Goal: Transaction & Acquisition: Purchase product/service

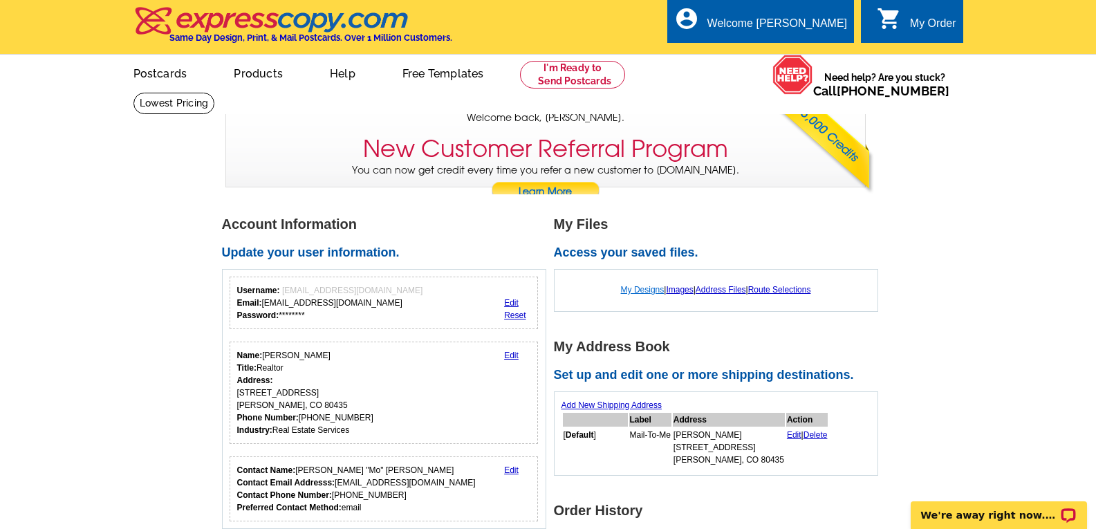
click at [647, 290] on link "My Designs" at bounding box center [643, 290] width 44 height 10
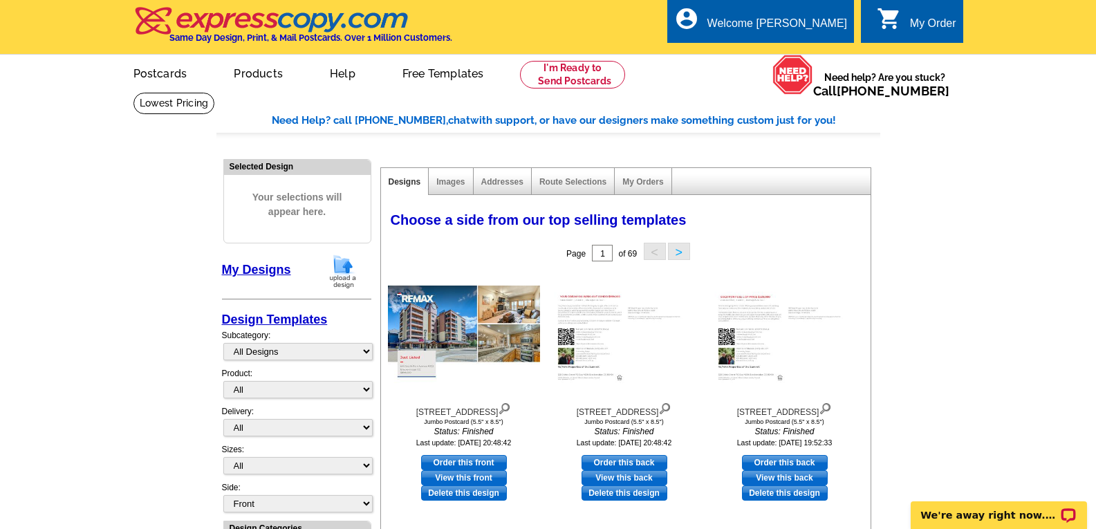
click at [338, 268] on img at bounding box center [343, 271] width 36 height 35
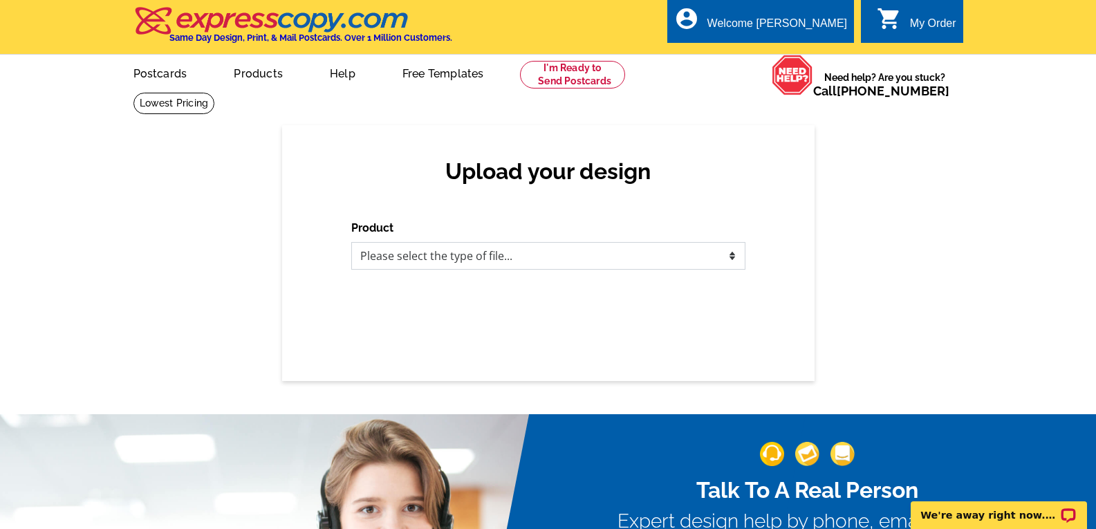
click at [733, 255] on select "Please select the type of file... Postcards Business Cards Letters and flyers G…" at bounding box center [548, 256] width 394 height 28
select select "1"
click at [351, 243] on select "Please select the type of file... Postcards Business Cards Letters and flyers G…" at bounding box center [548, 256] width 394 height 28
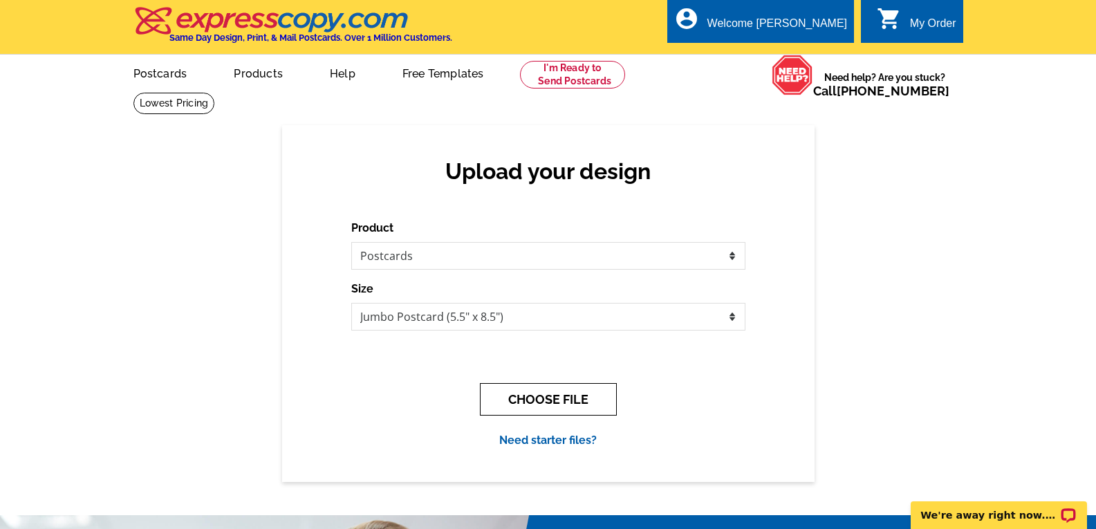
click at [559, 405] on button "CHOOSE FILE" at bounding box center [548, 399] width 137 height 33
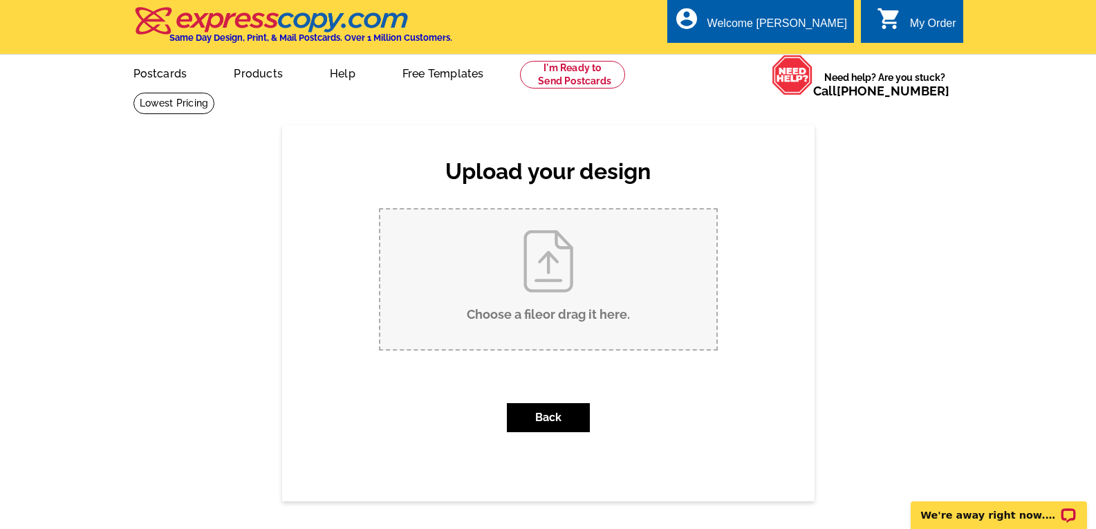
click at [555, 252] on input "Choose a file or drag it here ." at bounding box center [548, 280] width 336 height 140
type input "C:\fakepath\135 & 185 South Main Street Listed.pdf"
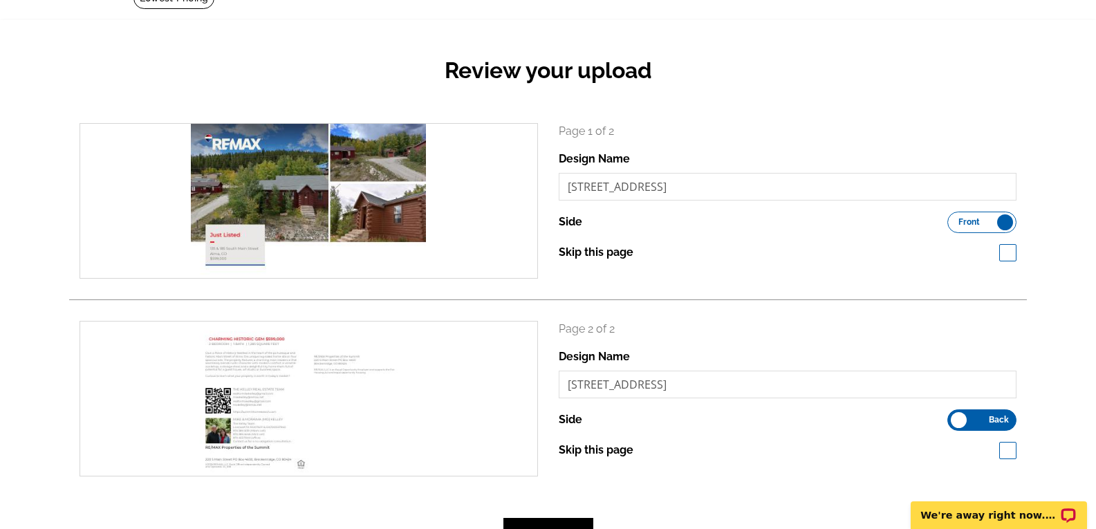
scroll to position [138, 0]
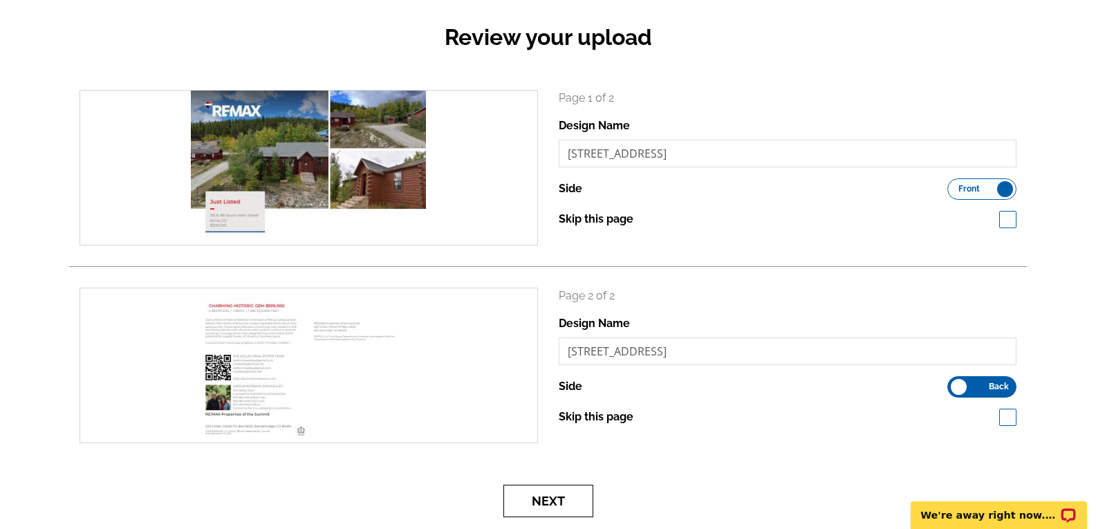
click at [551, 502] on button "Next" at bounding box center [549, 501] width 90 height 33
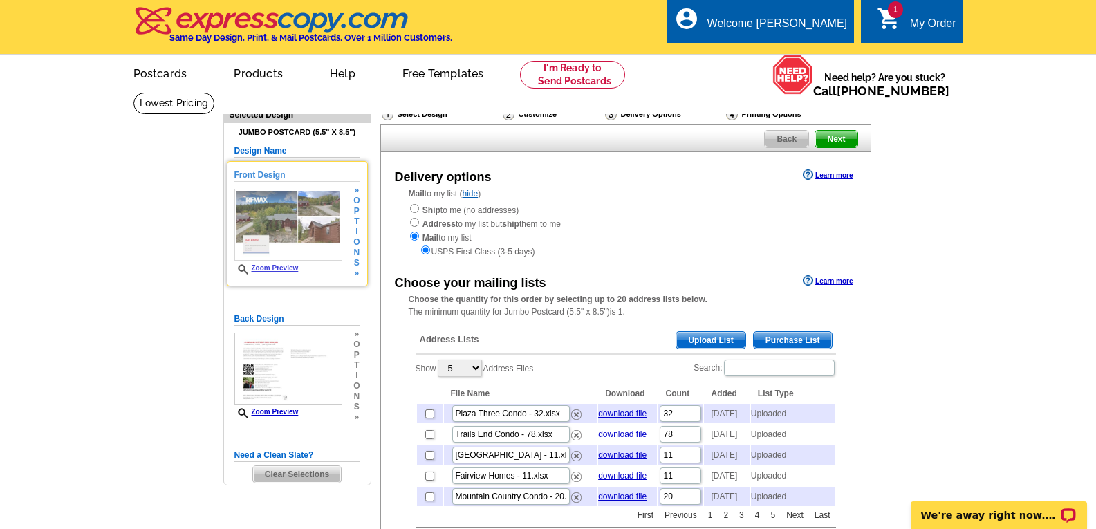
click at [292, 270] on link "Zoom Preview" at bounding box center [267, 268] width 64 height 8
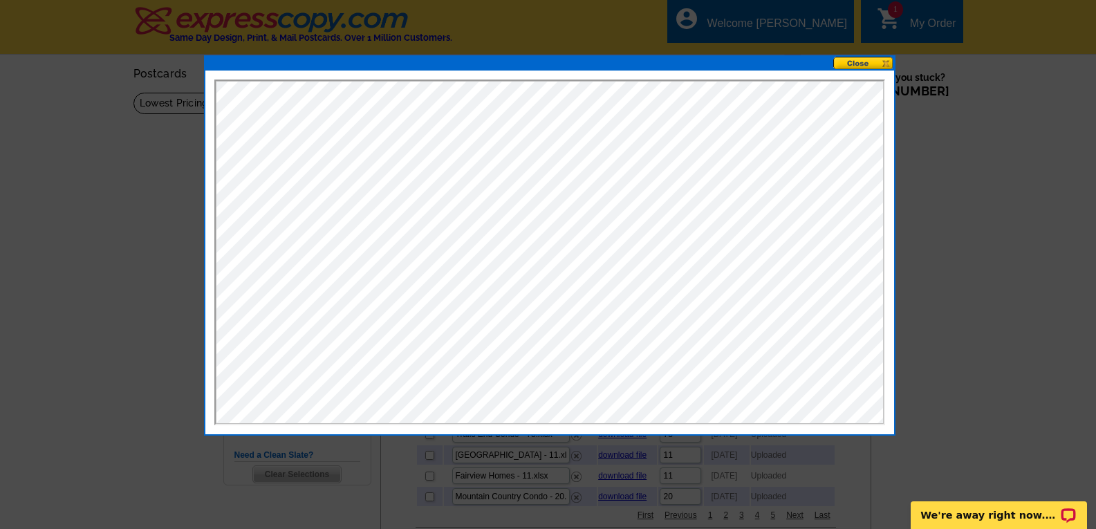
click at [852, 64] on button at bounding box center [864, 63] width 61 height 13
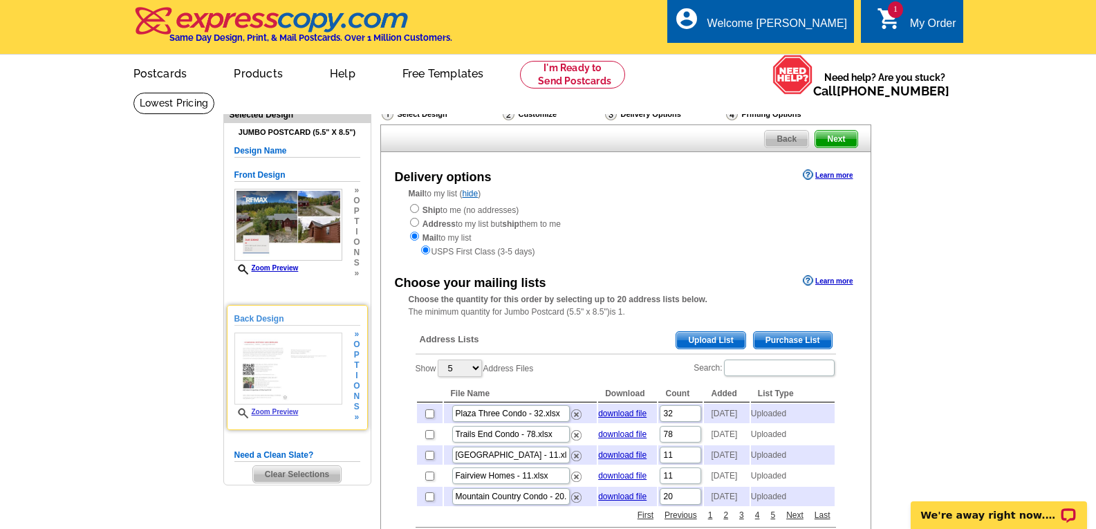
click at [284, 414] on link "Zoom Preview" at bounding box center [267, 412] width 64 height 8
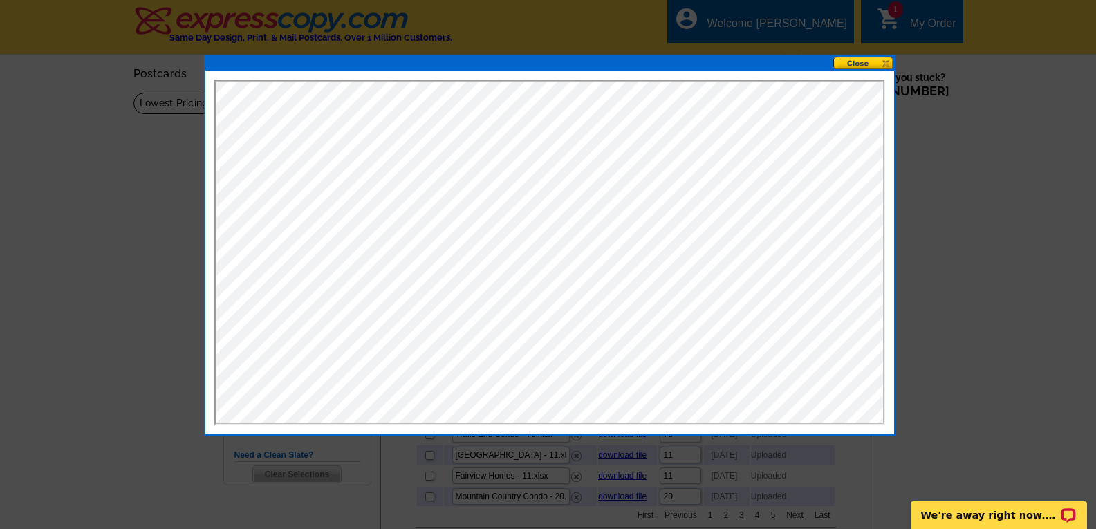
click at [855, 62] on button at bounding box center [864, 63] width 61 height 13
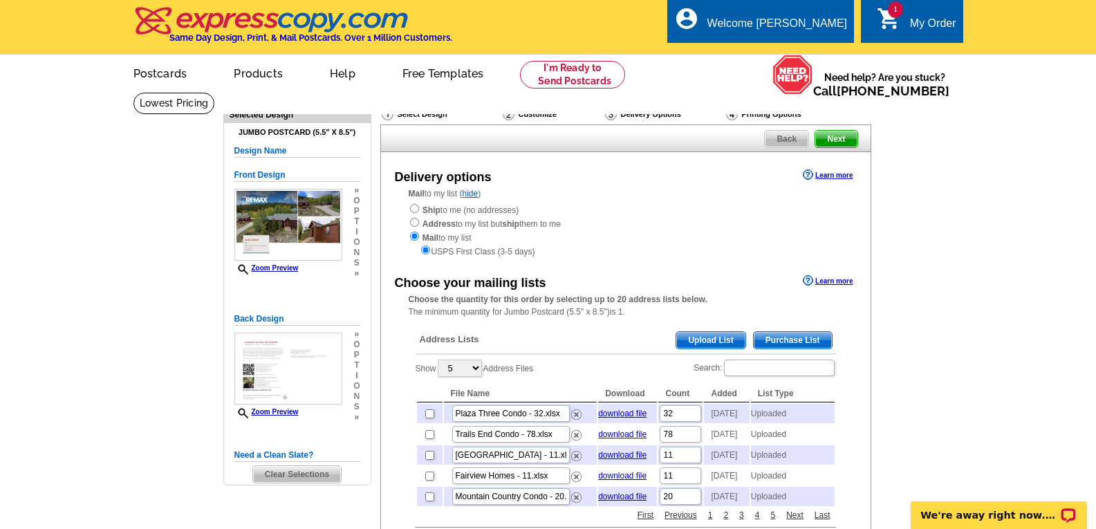
click at [706, 342] on span "Upload List" at bounding box center [711, 340] width 68 height 17
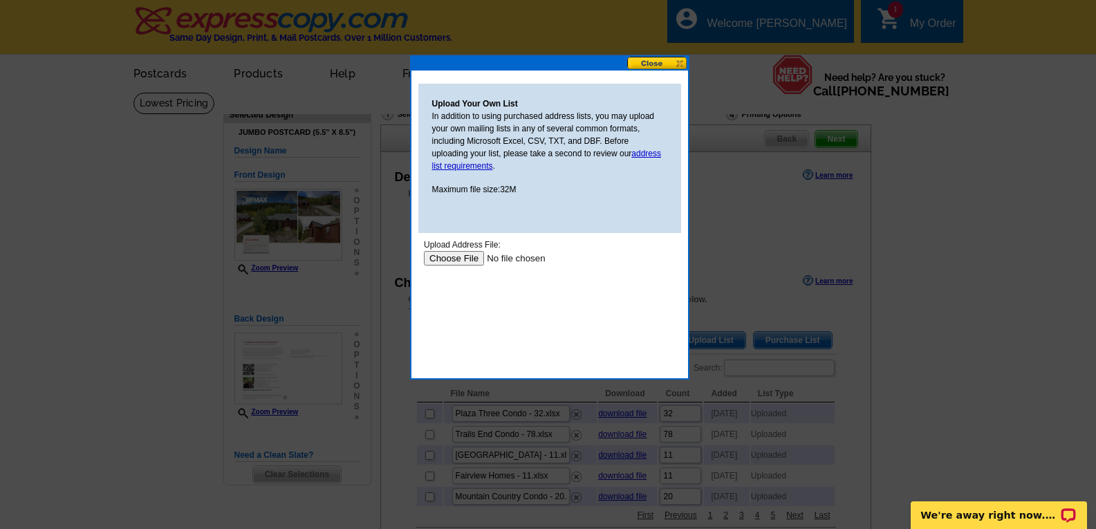
click at [463, 261] on input "file" at bounding box center [510, 258] width 175 height 15
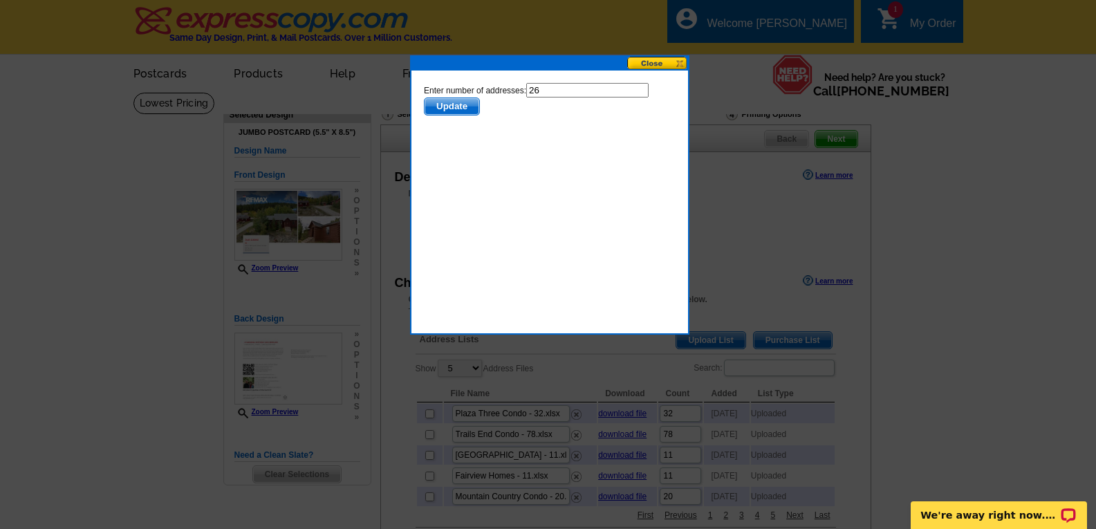
click at [458, 107] on span "Update" at bounding box center [451, 106] width 55 height 17
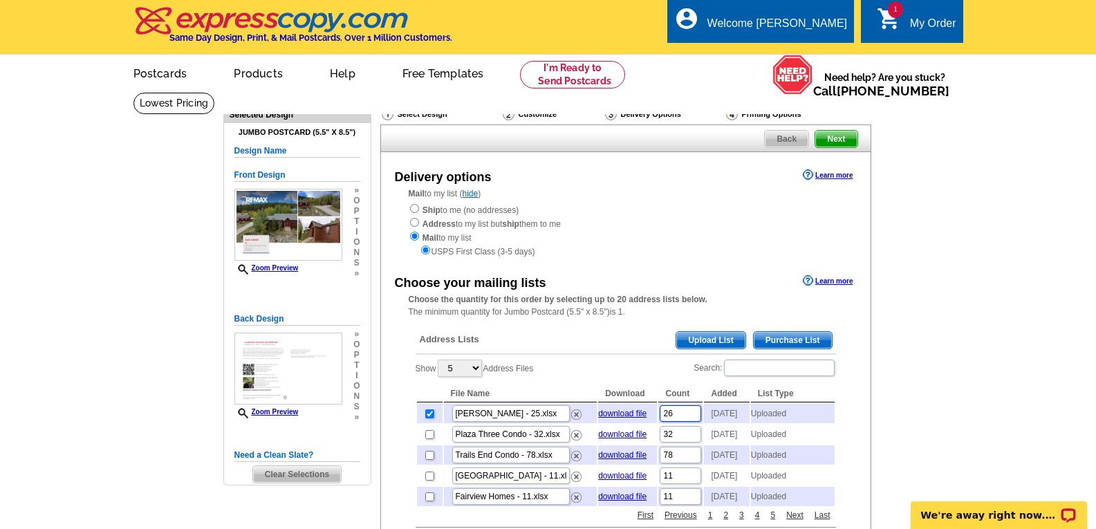
click at [679, 413] on input "26" at bounding box center [681, 413] width 42 height 17
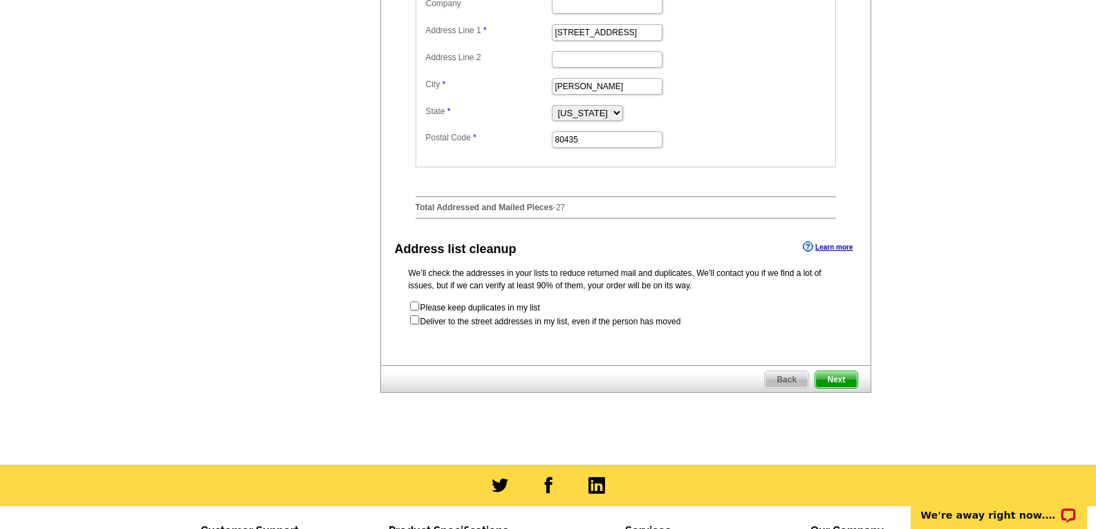
scroll to position [623, 0]
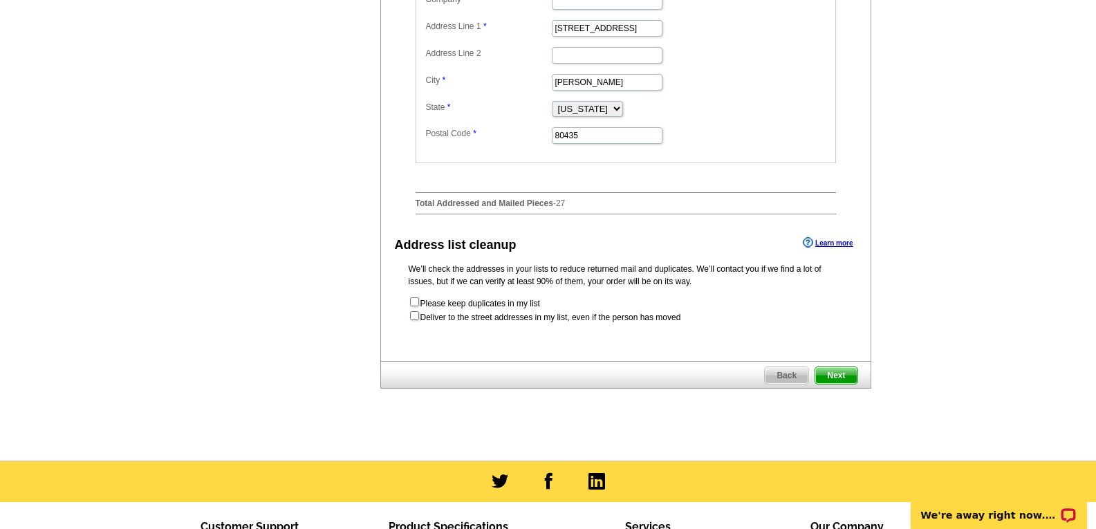
type input "25"
click at [842, 384] on span "Next" at bounding box center [837, 375] width 42 height 17
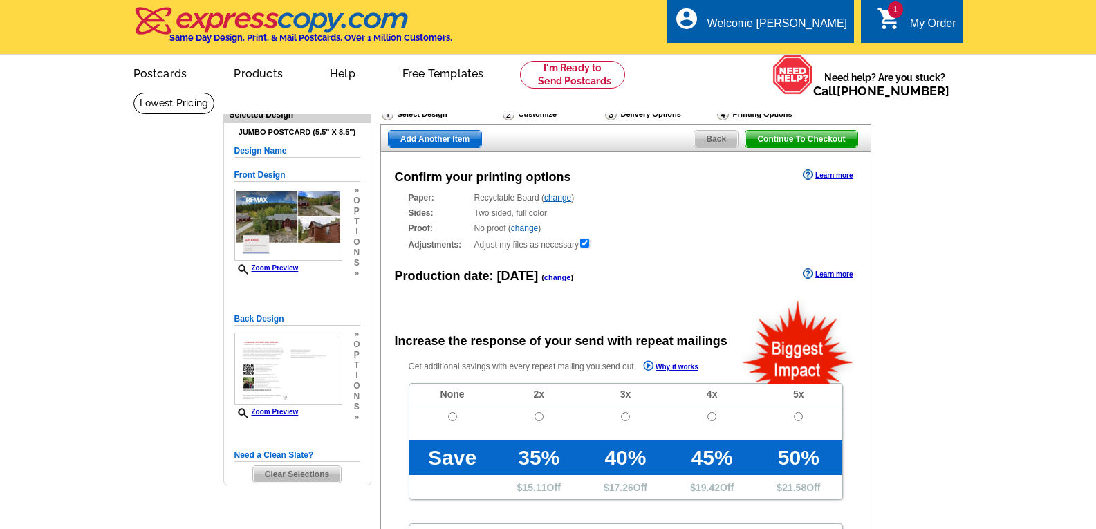
radio input "false"
click at [451, 418] on input "radio" at bounding box center [452, 416] width 9 height 9
radio input "true"
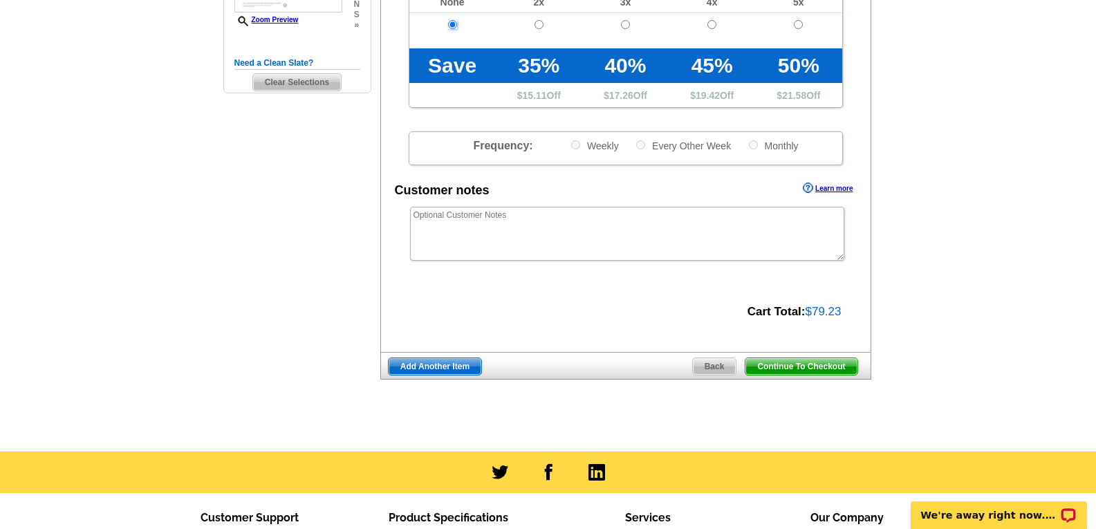
scroll to position [415, 0]
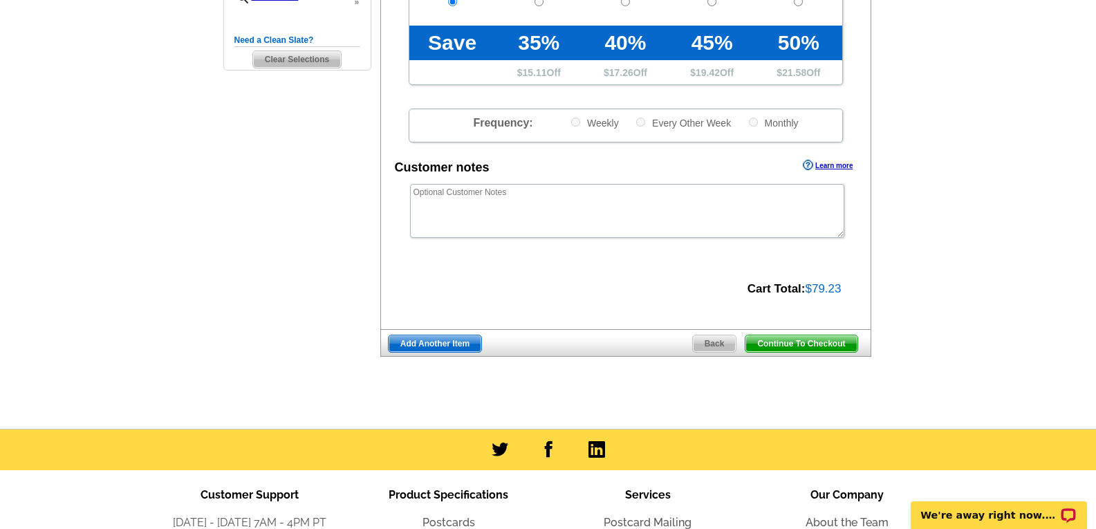
click at [806, 346] on span "Continue To Checkout" at bounding box center [801, 344] width 111 height 17
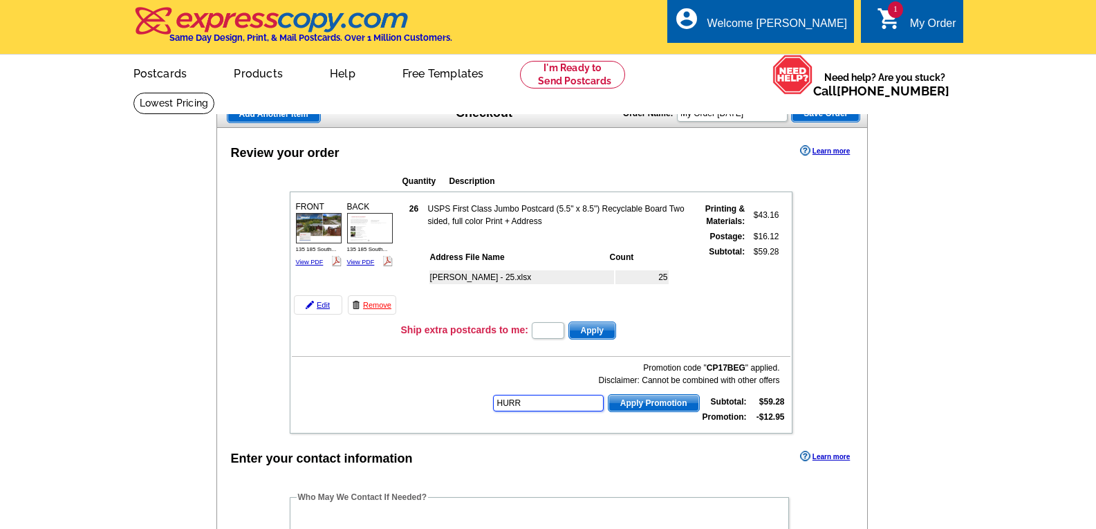
type input "HURRY"
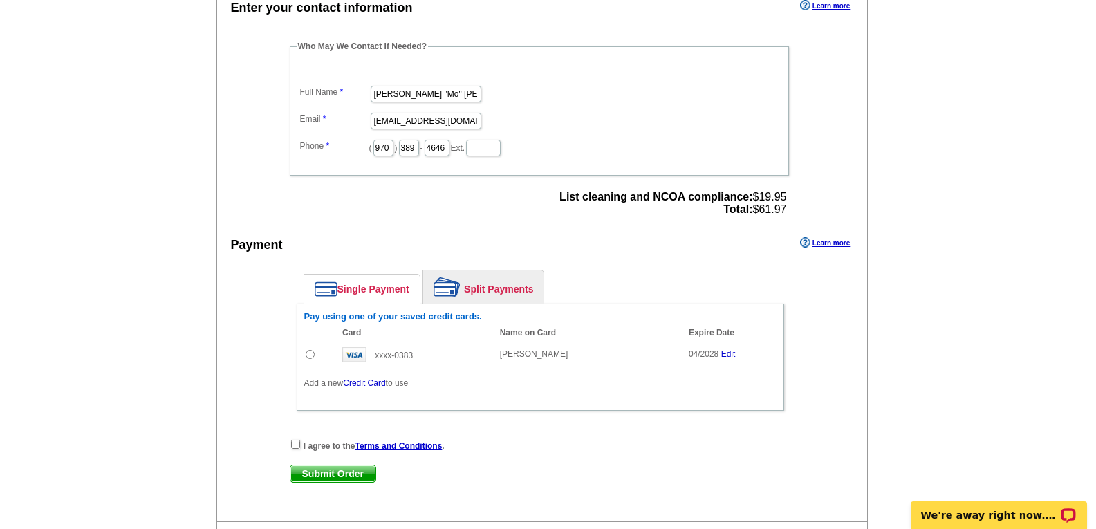
scroll to position [484, 0]
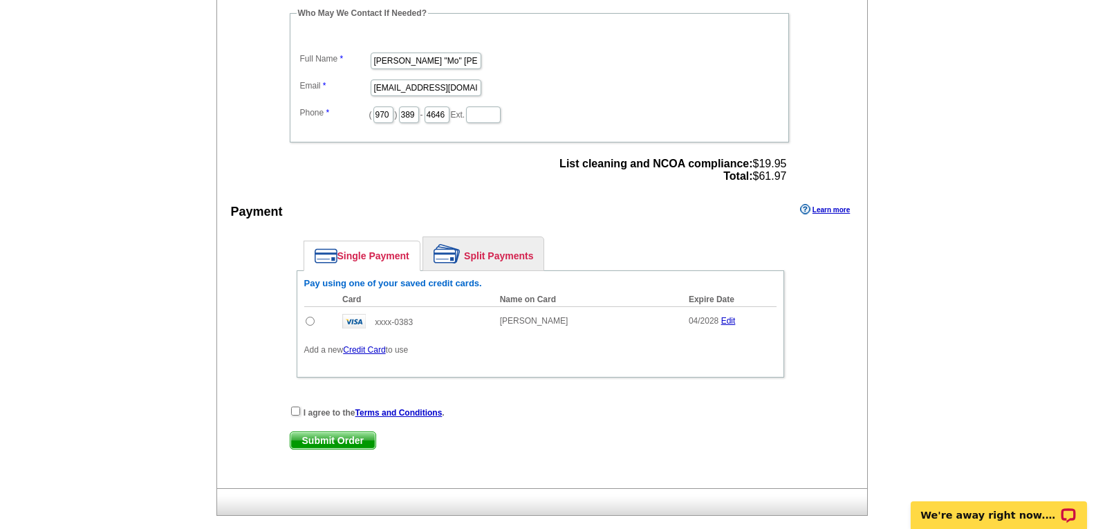
click at [311, 324] on input "radio" at bounding box center [310, 321] width 9 height 9
radio input "true"
click at [296, 412] on input "checkbox" at bounding box center [295, 411] width 9 height 9
checkbox input "true"
click at [331, 444] on span "Submit Order" at bounding box center [333, 440] width 85 height 17
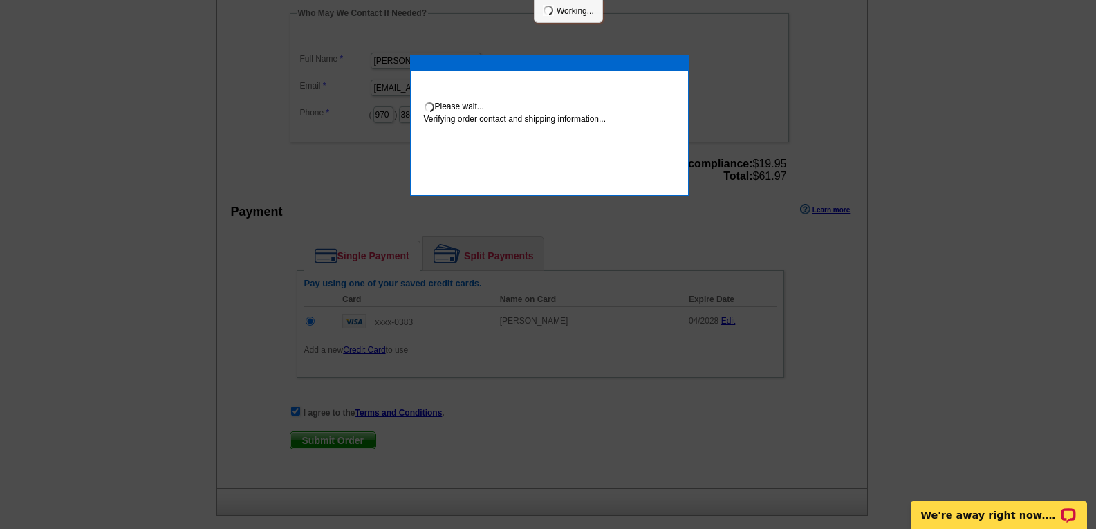
scroll to position [479, 0]
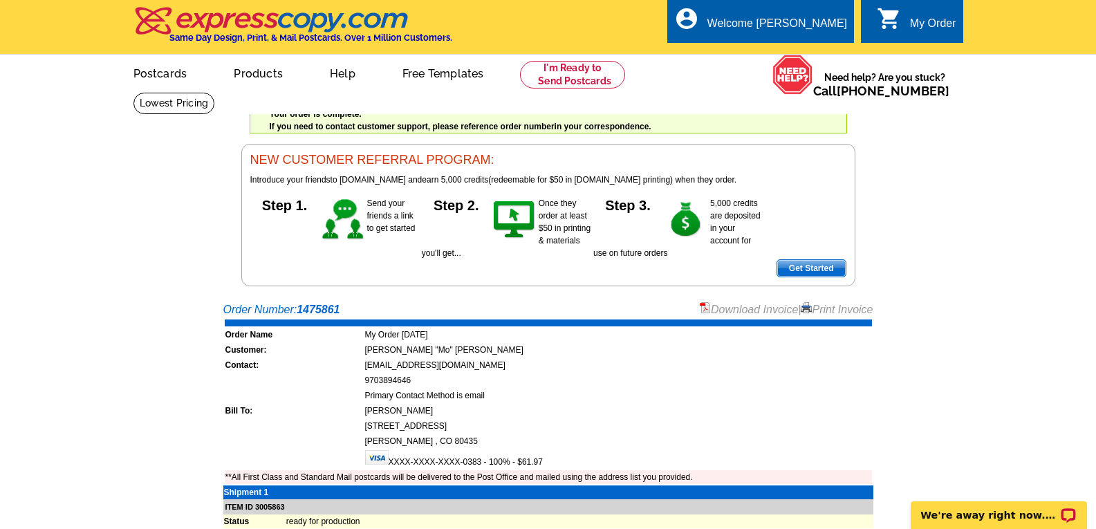
click at [726, 310] on link "Download Invoice" at bounding box center [749, 310] width 98 height 12
click at [829, 83] on link "Logout" at bounding box center [824, 78] width 35 height 12
